Goal: Information Seeking & Learning: Find specific fact

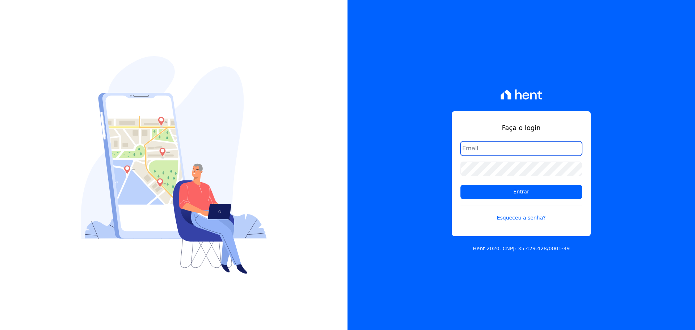
click at [486, 147] on input "email" at bounding box center [521, 148] width 122 height 14
type input "ronaldo@escritacontabil.com.br"
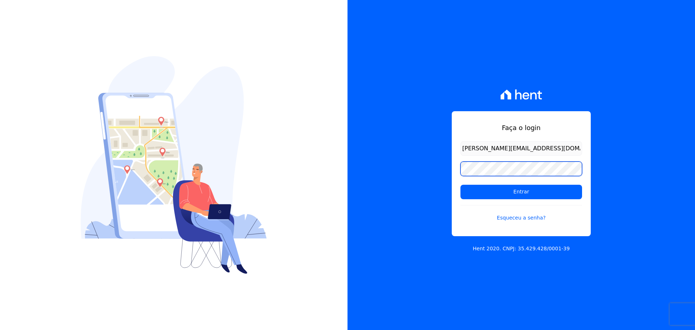
click at [460, 185] on input "Entrar" at bounding box center [521, 192] width 122 height 14
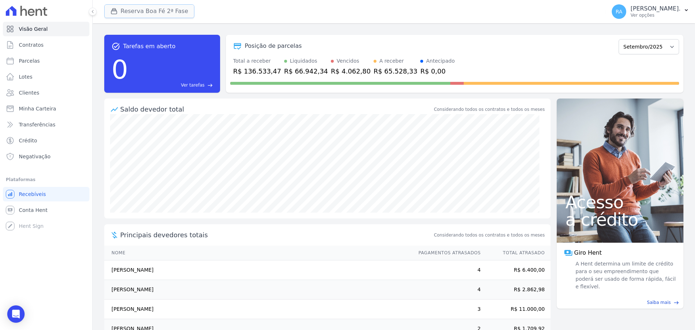
click at [123, 11] on button "Reserva Boa Fé 2ª Fase" at bounding box center [149, 11] width 90 height 14
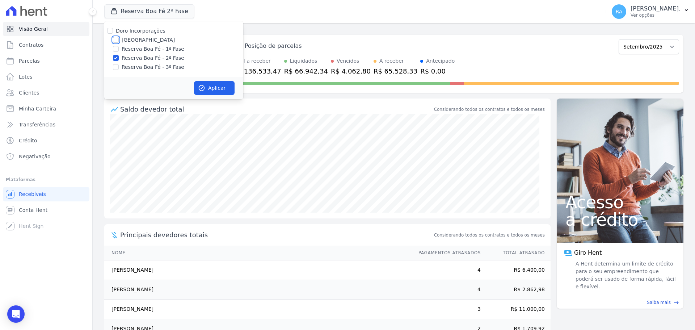
click at [116, 41] on input "[GEOGRAPHIC_DATA]" at bounding box center [116, 40] width 6 height 6
checkbox input "true"
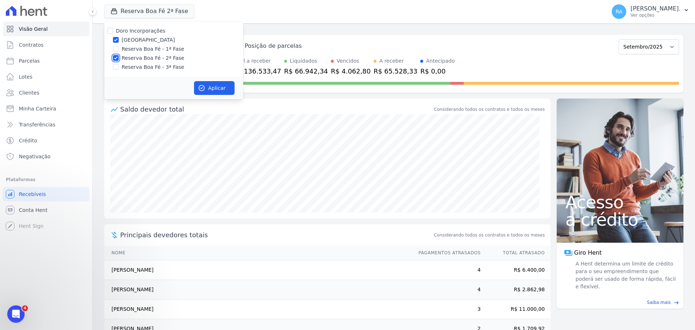
click at [115, 57] on input "Reserva Boa Fé - 2ª Fase" at bounding box center [116, 58] width 6 height 6
checkbox input "false"
click at [213, 86] on button "Aplicar" at bounding box center [214, 88] width 41 height 14
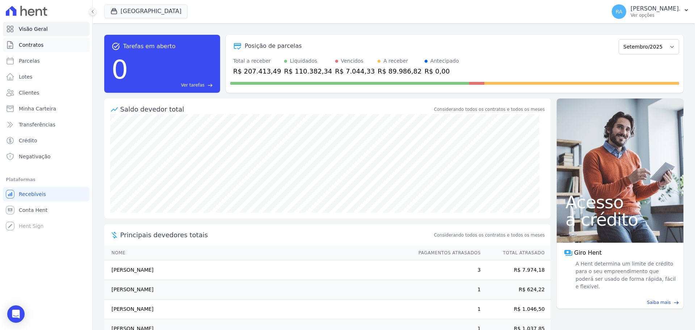
click at [29, 46] on span "Contratos" at bounding box center [31, 44] width 25 height 7
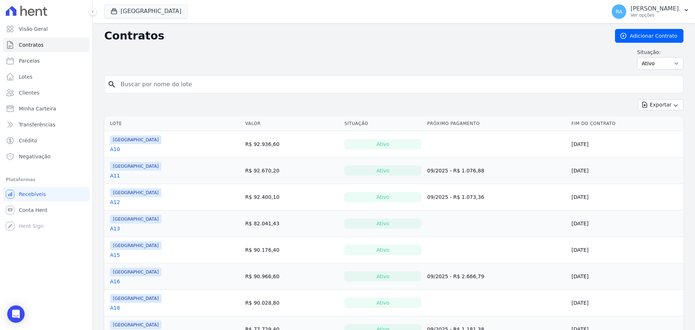
click at [132, 83] on input "search" at bounding box center [398, 84] width 564 height 14
type input "B2"
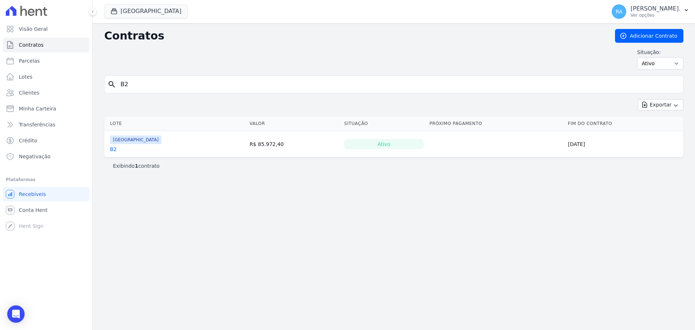
click at [112, 148] on link "B2" at bounding box center [113, 148] width 7 height 7
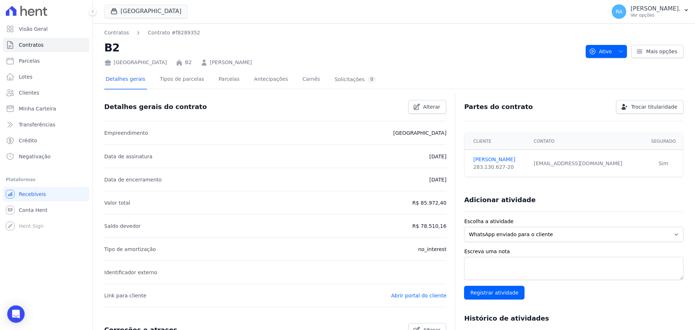
drag, startPoint x: 276, startPoint y: 63, endPoint x: 204, endPoint y: 63, distance: 71.6
click at [204, 63] on div "[GEOGRAPHIC_DATA] B2 [PERSON_NAME]" at bounding box center [341, 61] width 475 height 10
copy link "[PERSON_NAME]"
click at [219, 81] on link "Parcelas" at bounding box center [229, 79] width 24 height 19
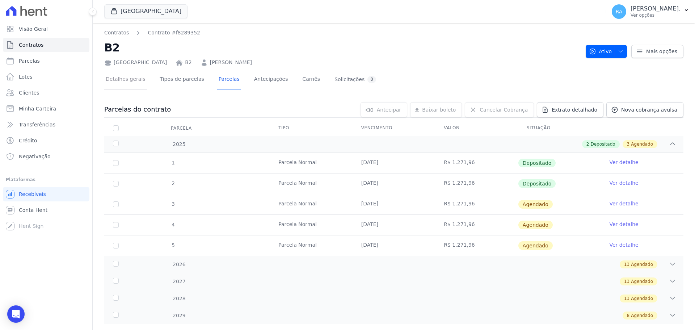
click at [121, 81] on link "Detalhes gerais" at bounding box center [125, 79] width 43 height 19
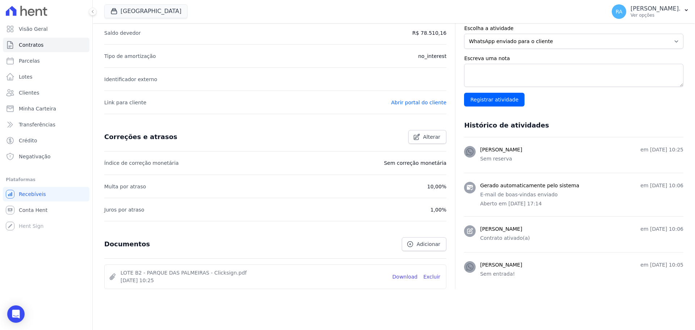
scroll to position [204, 0]
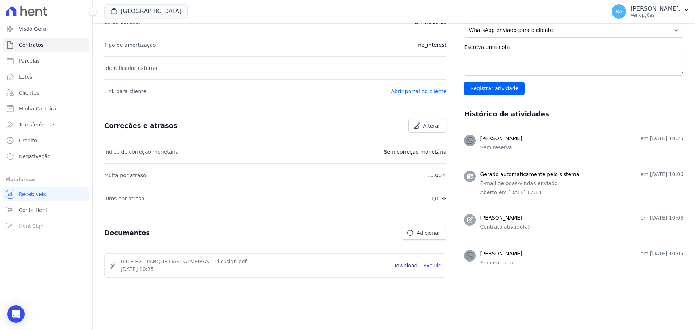
click at [401, 266] on link "Download" at bounding box center [404, 266] width 25 height 8
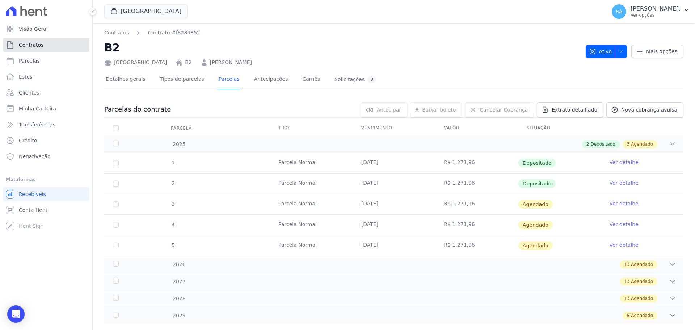
click at [30, 42] on span "Contratos" at bounding box center [31, 44] width 25 height 7
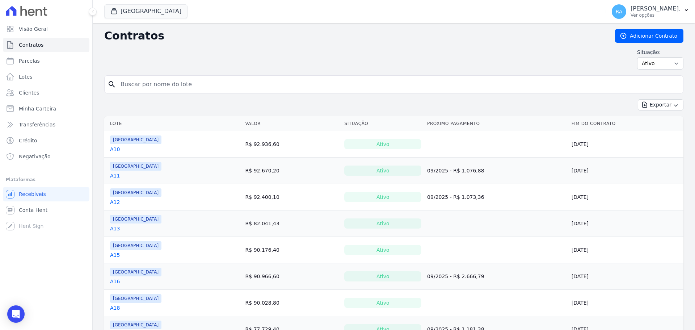
click at [153, 88] on input "search" at bounding box center [398, 84] width 564 height 14
type input "H9"
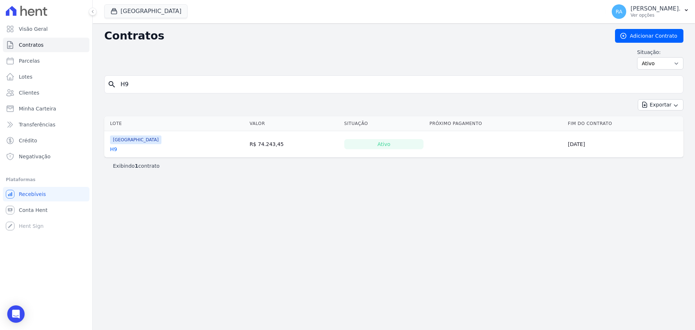
click at [114, 149] on link "H9" at bounding box center [113, 148] width 7 height 7
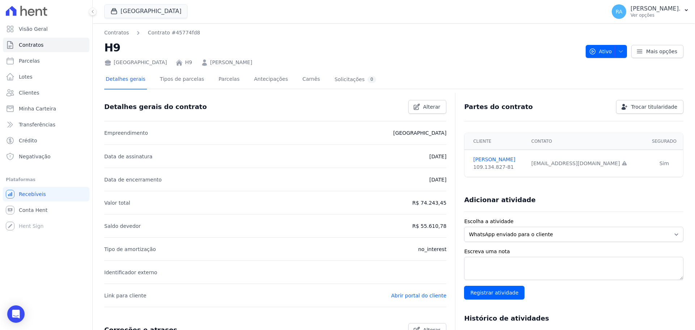
drag, startPoint x: 270, startPoint y: 65, endPoint x: 201, endPoint y: 66, distance: 69.1
click at [201, 66] on div "[GEOGRAPHIC_DATA] H9 [PERSON_NAME]" at bounding box center [341, 61] width 475 height 10
copy link "[PERSON_NAME]"
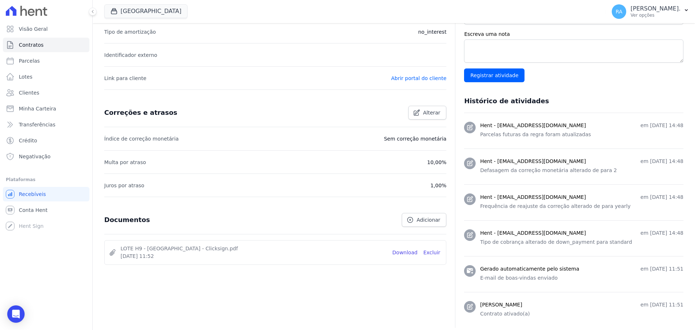
scroll to position [267, 0]
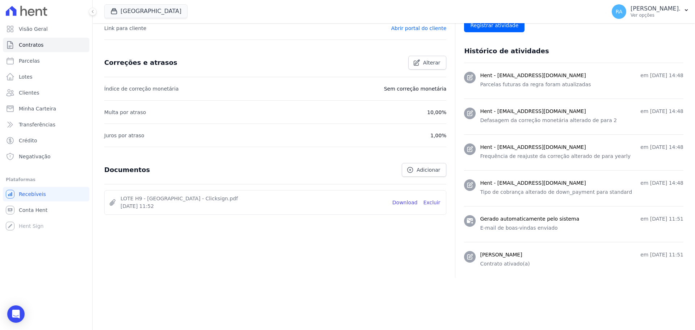
click at [187, 202] on span "LOTE H9 - [GEOGRAPHIC_DATA] - Clicksign.pdf" at bounding box center [253, 199] width 266 height 8
click at [402, 200] on link "Download" at bounding box center [404, 203] width 25 height 8
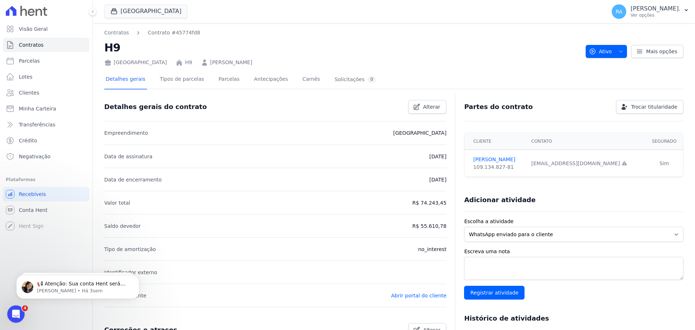
scroll to position [0, 0]
drag, startPoint x: 505, startPoint y: 169, endPoint x: 470, endPoint y: 169, distance: 35.5
click at [473, 169] on div "109.134.827-81" at bounding box center [497, 167] width 49 height 8
copy div "109.134.827-81"
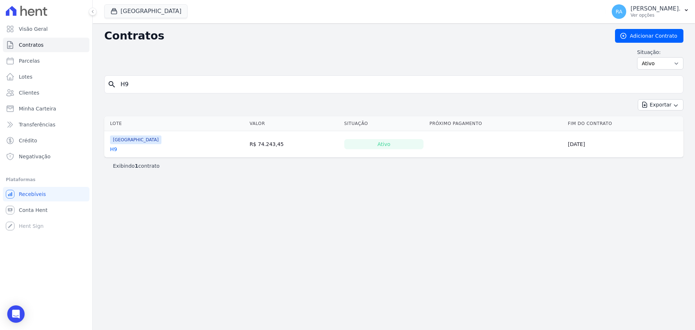
drag, startPoint x: 135, startPoint y: 86, endPoint x: 107, endPoint y: 89, distance: 27.3
click at [107, 89] on div "search H9" at bounding box center [393, 84] width 579 height 18
type input "A6"
click at [113, 150] on link "A6" at bounding box center [113, 148] width 7 height 7
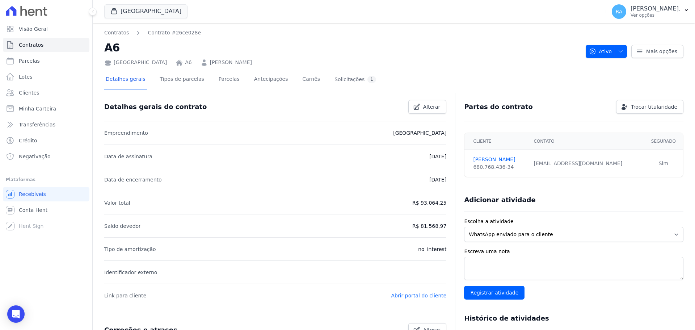
drag, startPoint x: 279, startPoint y: 65, endPoint x: 223, endPoint y: 65, distance: 56.1
click at [223, 65] on div "[GEOGRAPHIC_DATA] A6 [PERSON_NAME]" at bounding box center [341, 61] width 475 height 10
drag, startPoint x: 282, startPoint y: 42, endPoint x: 277, endPoint y: 51, distance: 9.7
click at [281, 42] on h2 "A6" at bounding box center [341, 47] width 475 height 16
drag, startPoint x: 277, startPoint y: 63, endPoint x: 204, endPoint y: 62, distance: 73.1
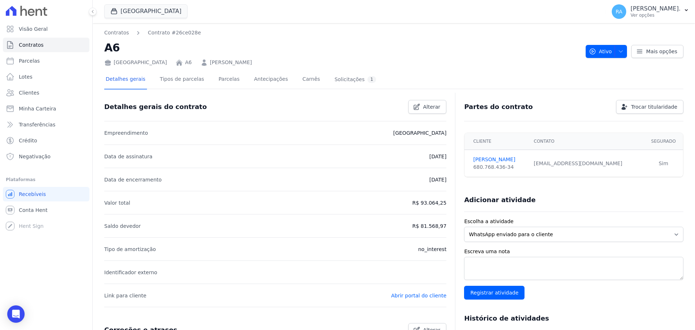
click at [204, 62] on div "[GEOGRAPHIC_DATA] A6 [PERSON_NAME]" at bounding box center [341, 61] width 475 height 10
copy link "[PERSON_NAME]"
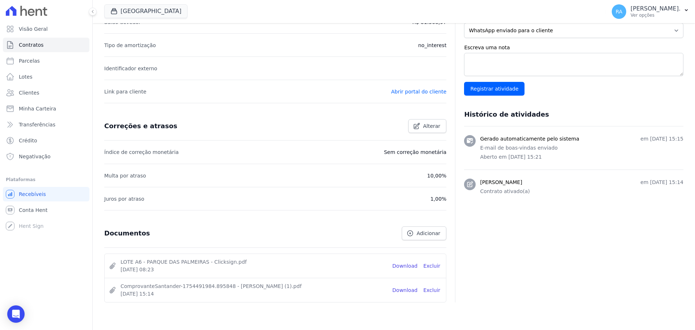
scroll to position [228, 0]
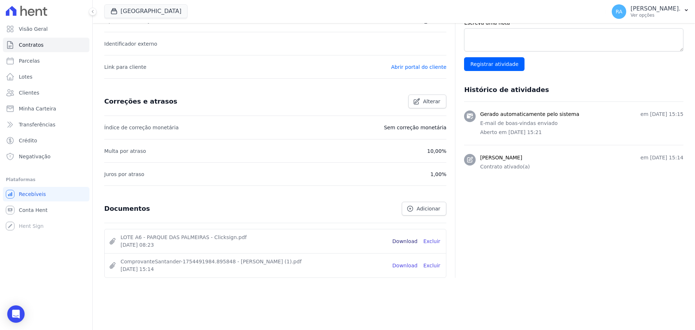
click at [406, 242] on link "Download" at bounding box center [404, 241] width 25 height 8
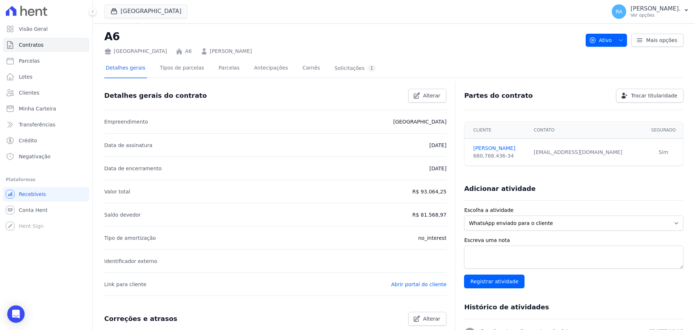
scroll to position [0, 0]
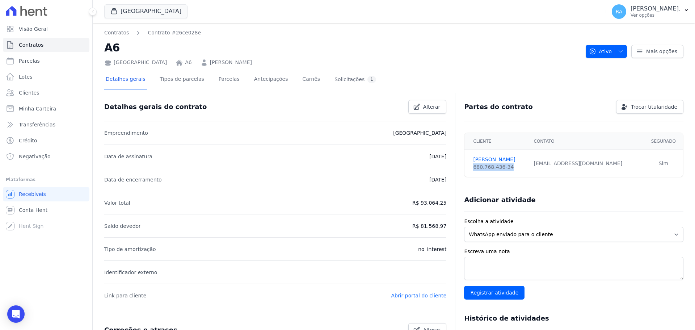
drag, startPoint x: 504, startPoint y: 168, endPoint x: 466, endPoint y: 169, distance: 37.6
click at [466, 169] on td "[PERSON_NAME] 680.768.436-34" at bounding box center [496, 163] width 65 height 27
copy div "680.768.436-34"
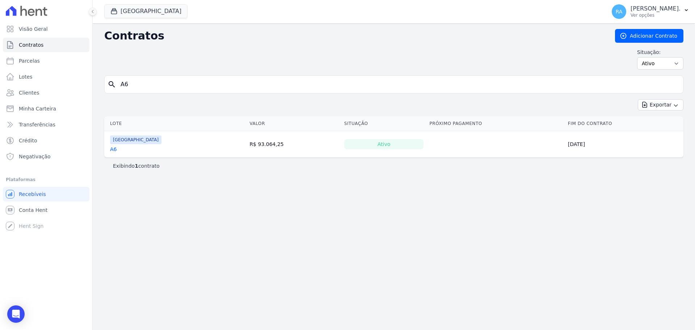
click at [122, 88] on input "A6" at bounding box center [398, 84] width 564 height 14
type input "G20"
click at [113, 152] on link "G20" at bounding box center [115, 150] width 10 height 7
click at [115, 152] on link "G20" at bounding box center [115, 150] width 10 height 7
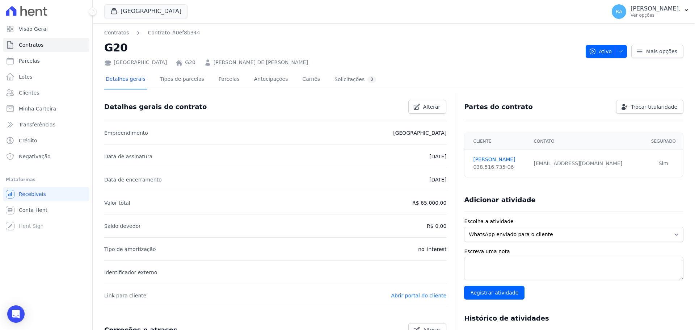
drag, startPoint x: 308, startPoint y: 63, endPoint x: 205, endPoint y: 64, distance: 103.1
click at [205, 64] on div "[GEOGRAPHIC_DATA] G20 [PERSON_NAME] DE [DEMOGRAPHIC_DATA][PERSON_NAME]" at bounding box center [341, 61] width 475 height 10
copy link "[PERSON_NAME] DE [PERSON_NAME]"
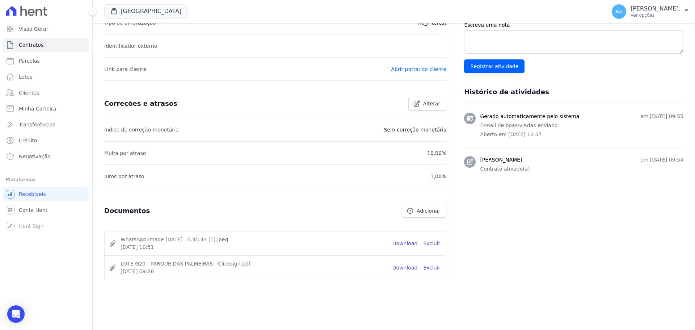
scroll to position [228, 0]
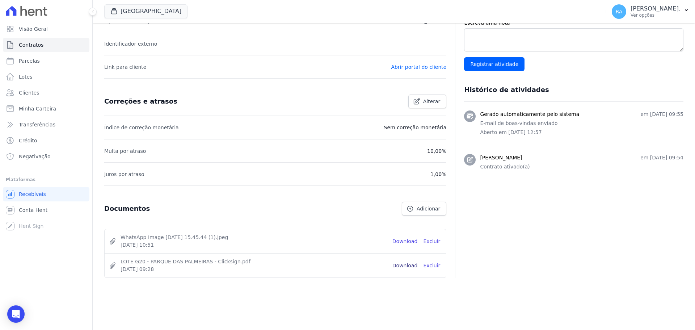
click at [401, 267] on link "Download" at bounding box center [404, 266] width 25 height 8
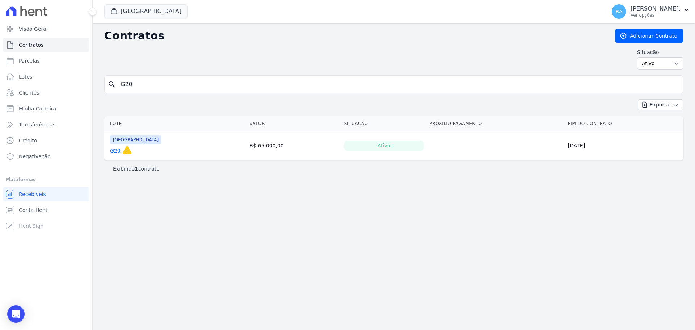
drag, startPoint x: 133, startPoint y: 85, endPoint x: 105, endPoint y: 85, distance: 28.6
click at [105, 85] on div "search G20" at bounding box center [393, 84] width 579 height 18
type input "B11"
click at [113, 151] on link "B11" at bounding box center [115, 148] width 10 height 7
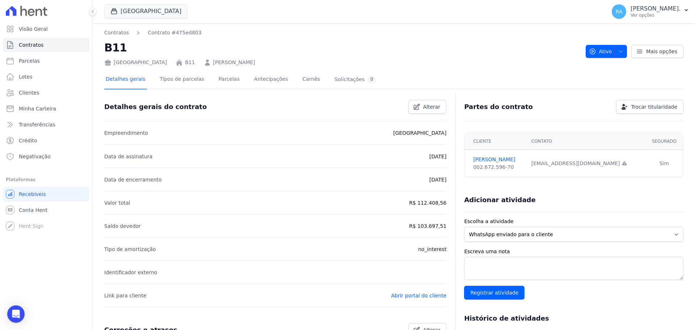
drag, startPoint x: 270, startPoint y: 64, endPoint x: 280, endPoint y: 70, distance: 11.7
click at [230, 66] on div "Contratos Contrato #475ed803 B11 [GEOGRAPHIC_DATA] B11 [PERSON_NAME] Ativo Ativ…" at bounding box center [394, 278] width 602 height 511
click at [272, 33] on nav "Contratos Contrato #475ed803" at bounding box center [341, 33] width 475 height 8
drag, startPoint x: 272, startPoint y: 106, endPoint x: 274, endPoint y: 95, distance: 11.4
click at [271, 106] on div "Detalhes gerais do contrato Alterar" at bounding box center [272, 104] width 348 height 20
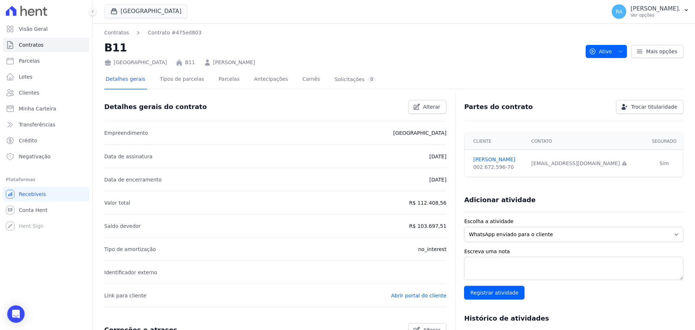
drag, startPoint x: 270, startPoint y: 63, endPoint x: 204, endPoint y: 63, distance: 65.9
click at [204, 63] on div "[GEOGRAPHIC_DATA] B11 [PERSON_NAME]" at bounding box center [341, 61] width 475 height 10
copy link "[PERSON_NAME]"
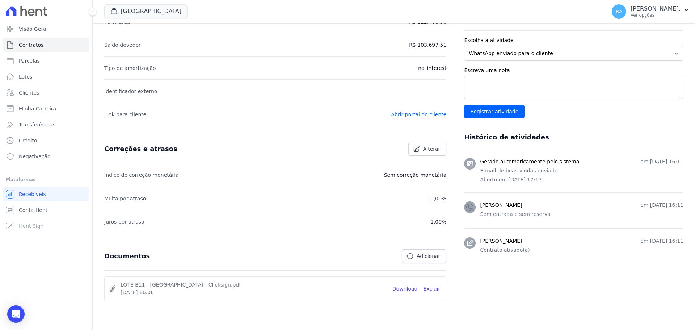
scroll to position [204, 0]
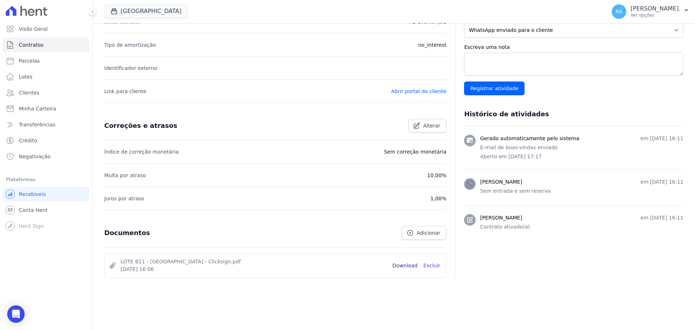
click at [407, 267] on link "Download" at bounding box center [404, 266] width 25 height 8
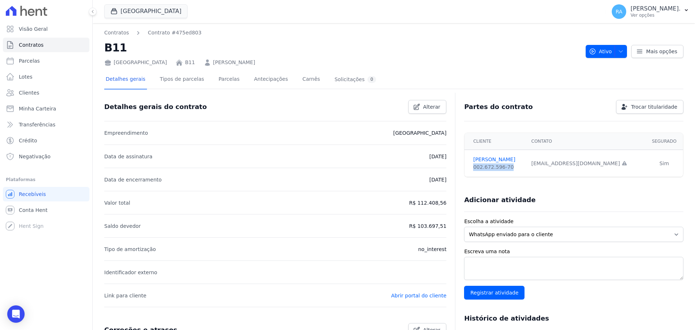
drag, startPoint x: 505, startPoint y: 168, endPoint x: 468, endPoint y: 169, distance: 37.3
click at [468, 169] on td "[PERSON_NAME] 002.672.596-70" at bounding box center [495, 163] width 62 height 27
copy div "002.672.596-70"
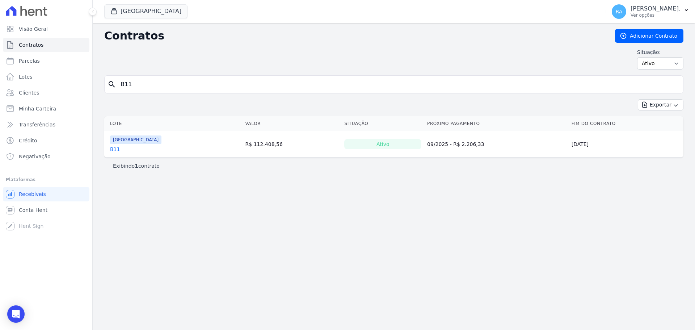
drag, startPoint x: 121, startPoint y: 87, endPoint x: 113, endPoint y: 88, distance: 8.8
click at [113, 88] on div "search B11" at bounding box center [393, 84] width 579 height 18
type input "H7"
click at [115, 149] on link "H7" at bounding box center [113, 148] width 7 height 7
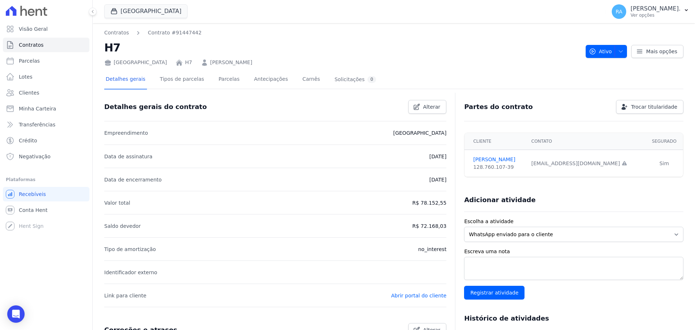
drag, startPoint x: 278, startPoint y: 62, endPoint x: 202, endPoint y: 64, distance: 76.0
click at [202, 64] on div "[GEOGRAPHIC_DATA] H7 [PERSON_NAME]" at bounding box center [341, 61] width 475 height 10
copy link "[PERSON_NAME]"
click at [221, 79] on link "Parcelas" at bounding box center [229, 79] width 24 height 19
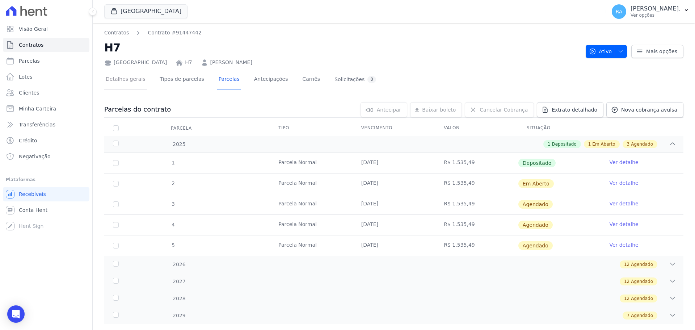
click at [127, 77] on link "Detalhes gerais" at bounding box center [125, 79] width 43 height 19
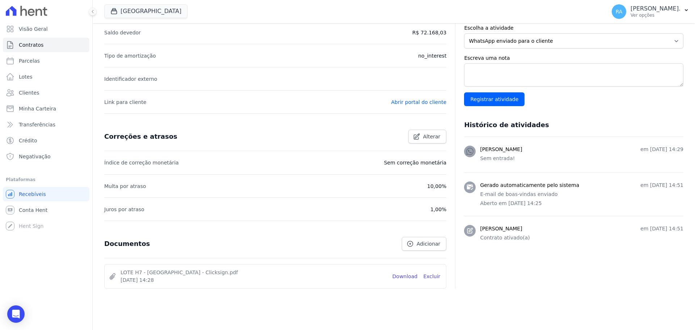
scroll to position [204, 0]
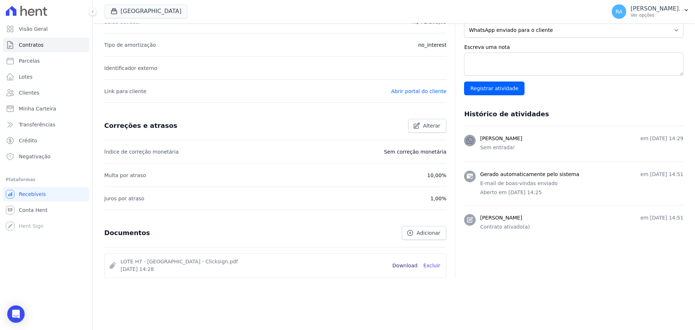
click at [402, 266] on link "Download" at bounding box center [404, 266] width 25 height 8
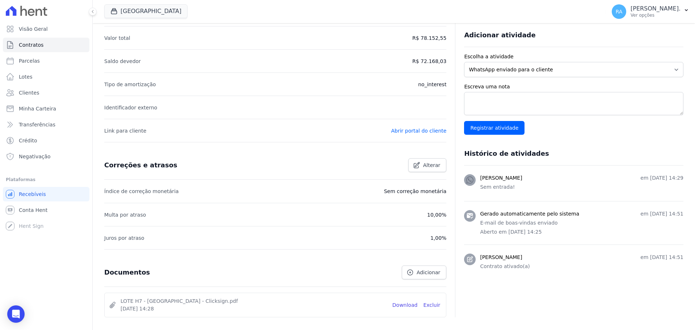
scroll to position [23, 0]
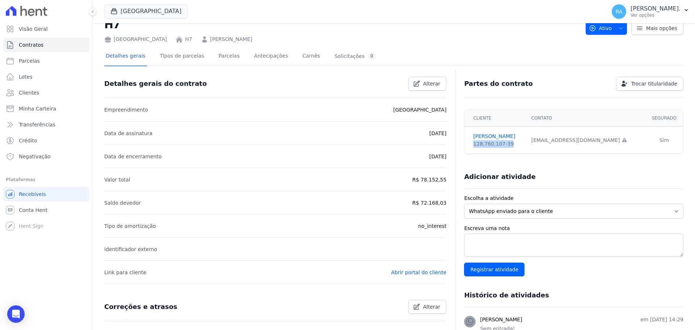
drag, startPoint x: 507, startPoint y: 146, endPoint x: 469, endPoint y: 148, distance: 38.4
click at [469, 148] on td "[PERSON_NAME] 128.760.107-39" at bounding box center [495, 140] width 62 height 27
copy div "128.760.107-39"
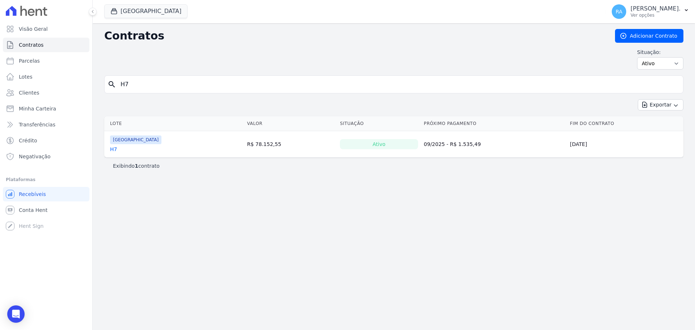
drag, startPoint x: 135, startPoint y: 86, endPoint x: 106, endPoint y: 86, distance: 29.3
click at [106, 86] on div "search H7" at bounding box center [393, 84] width 579 height 18
type input "B5"
click at [112, 151] on link "B5" at bounding box center [113, 148] width 7 height 7
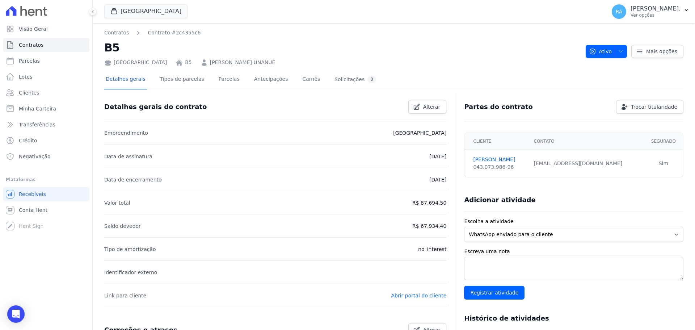
drag, startPoint x: 275, startPoint y: 63, endPoint x: 203, endPoint y: 63, distance: 71.6
click at [203, 63] on div "[GEOGRAPHIC_DATA] B5 [PERSON_NAME]" at bounding box center [341, 61] width 475 height 10
